Goal: Task Accomplishment & Management: Manage account settings

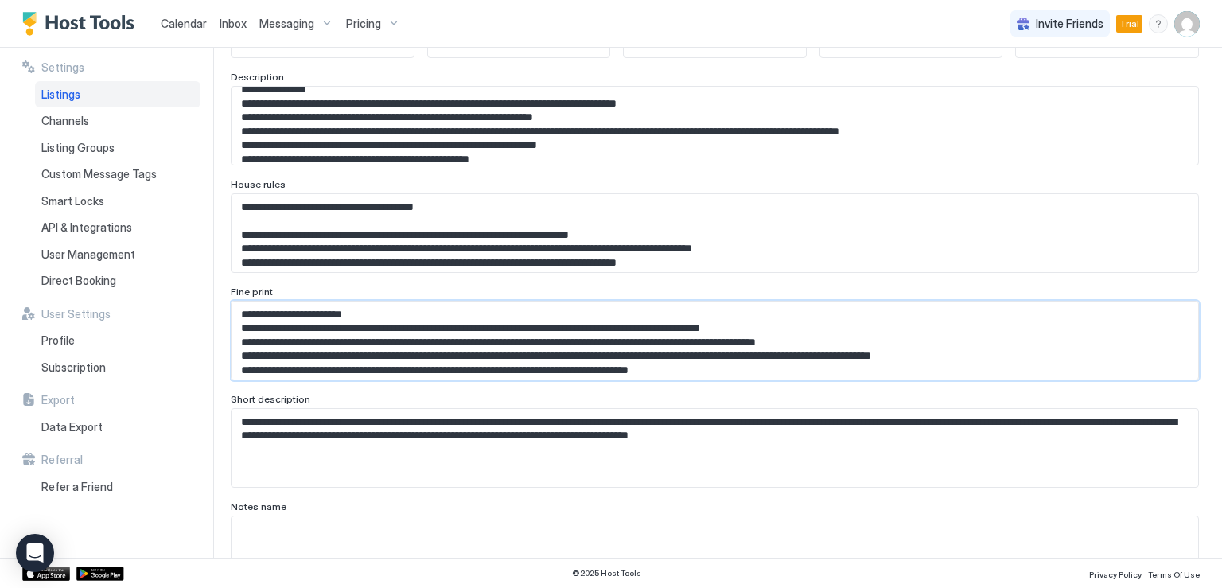
scroll to position [87, 0]
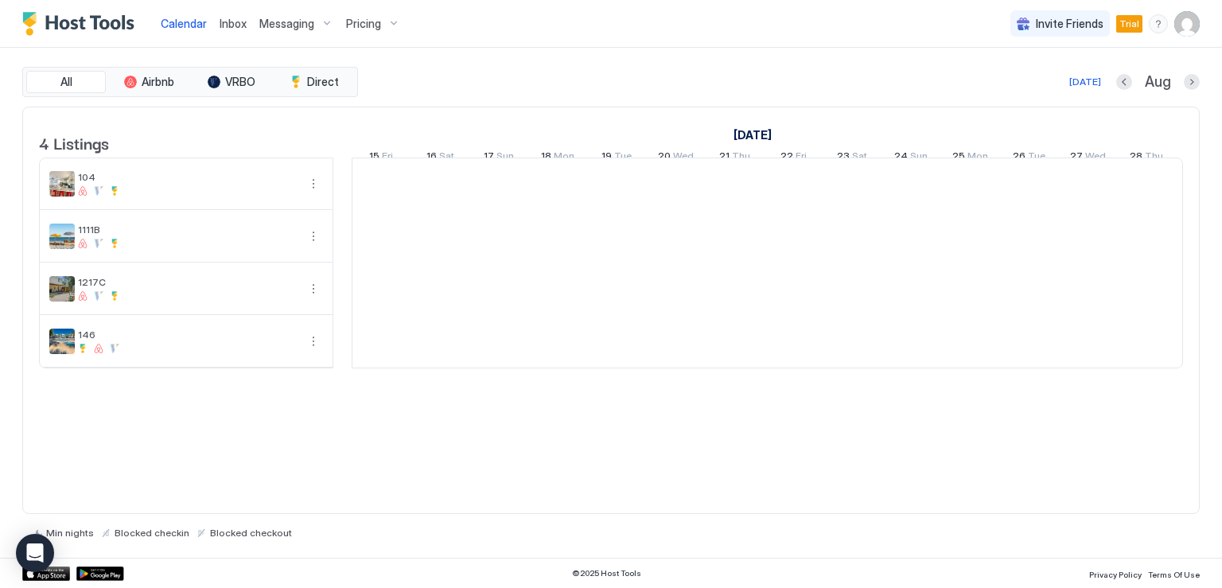
scroll to position [0, 884]
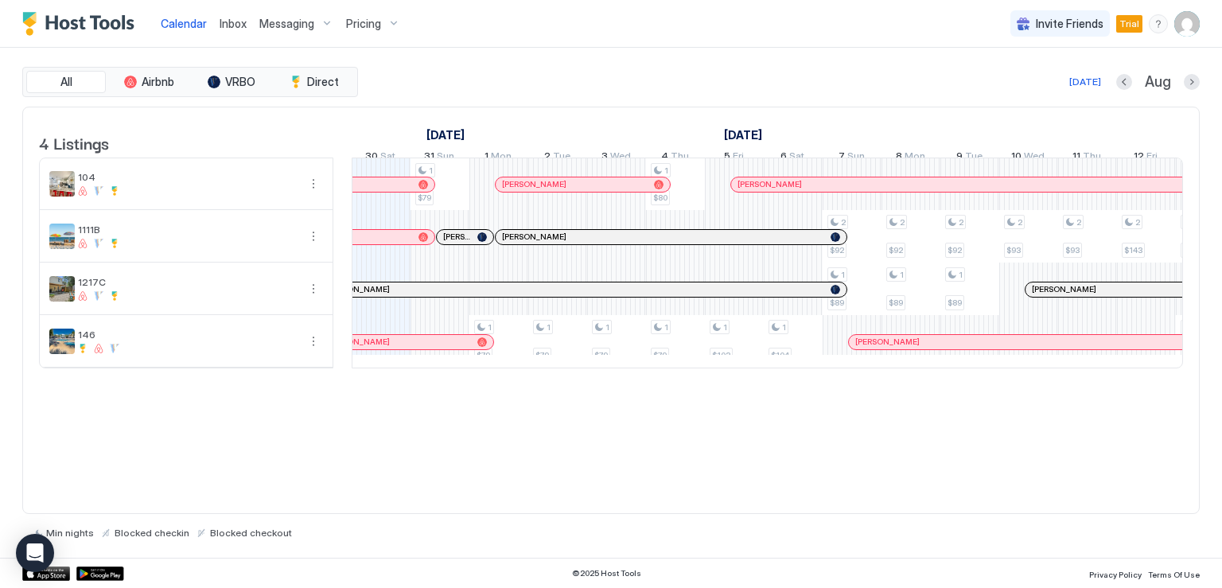
click at [1177, 29] on img "User profile" at bounding box center [1186, 23] width 25 height 25
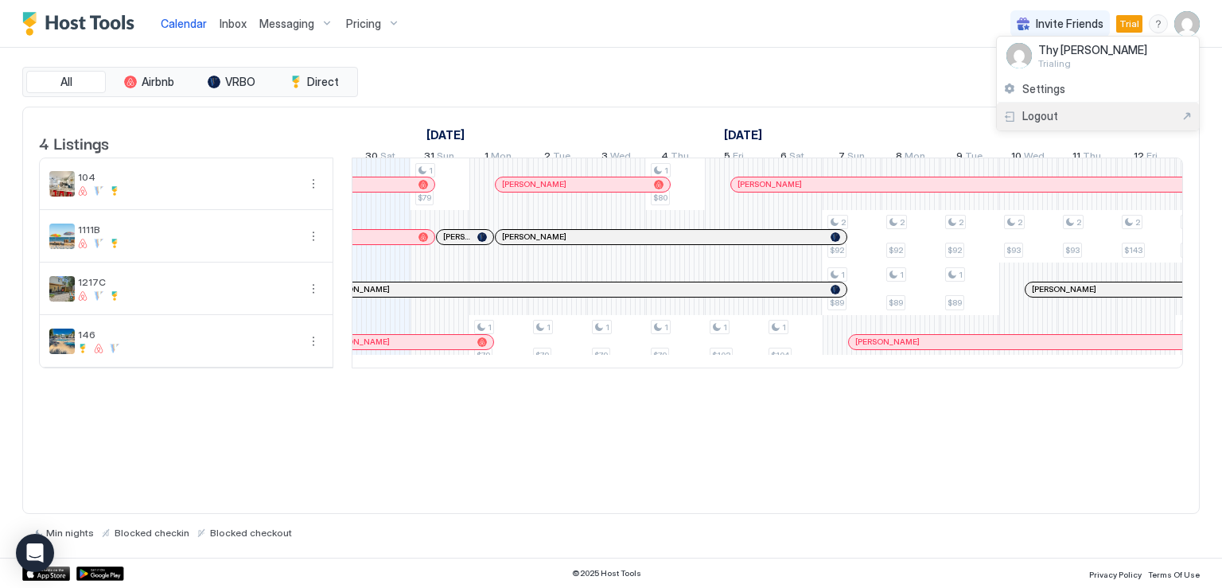
click at [1054, 119] on span "Logout" at bounding box center [1040, 116] width 36 height 14
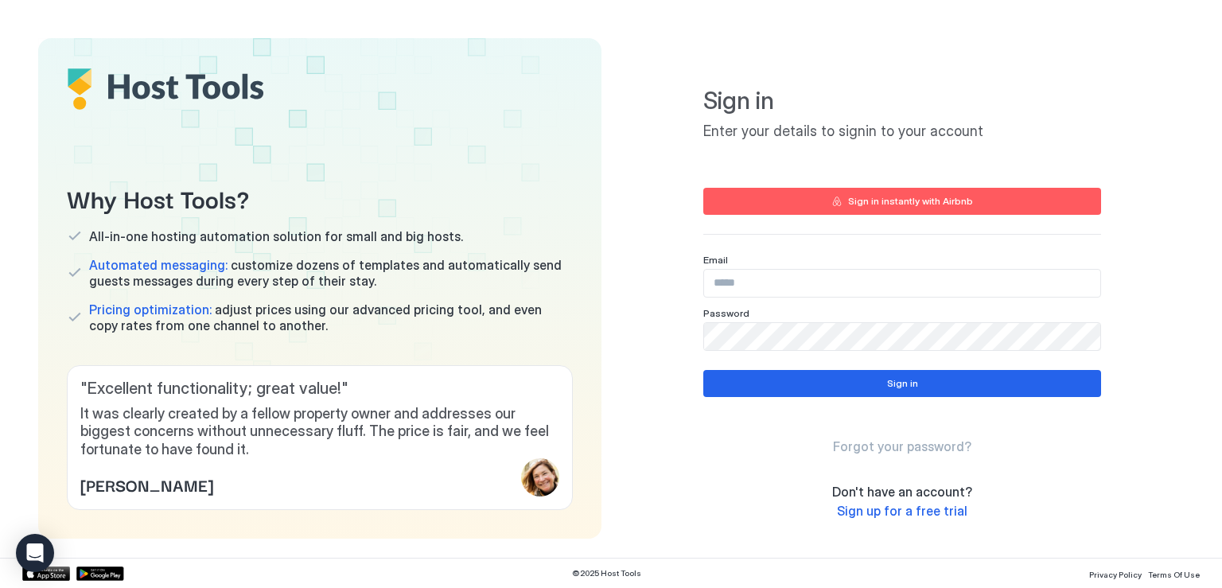
click at [801, 284] on input "Input Field" at bounding box center [902, 283] width 396 height 27
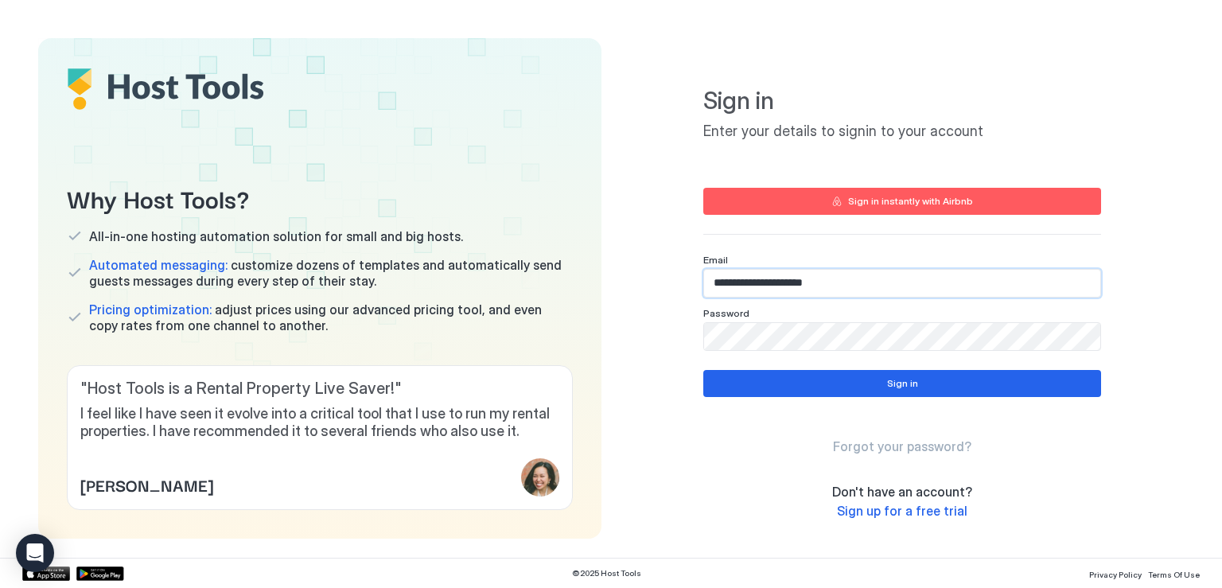
type input "**********"
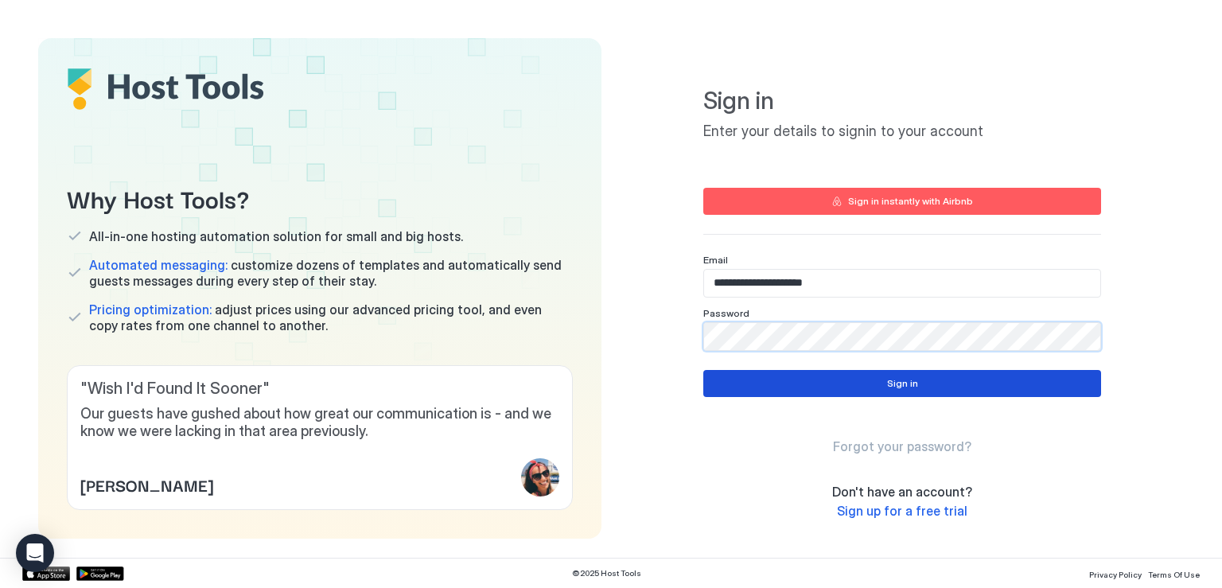
click at [745, 389] on button "Sign in" at bounding box center [902, 383] width 398 height 27
